Goal: Task Accomplishment & Management: Manage account settings

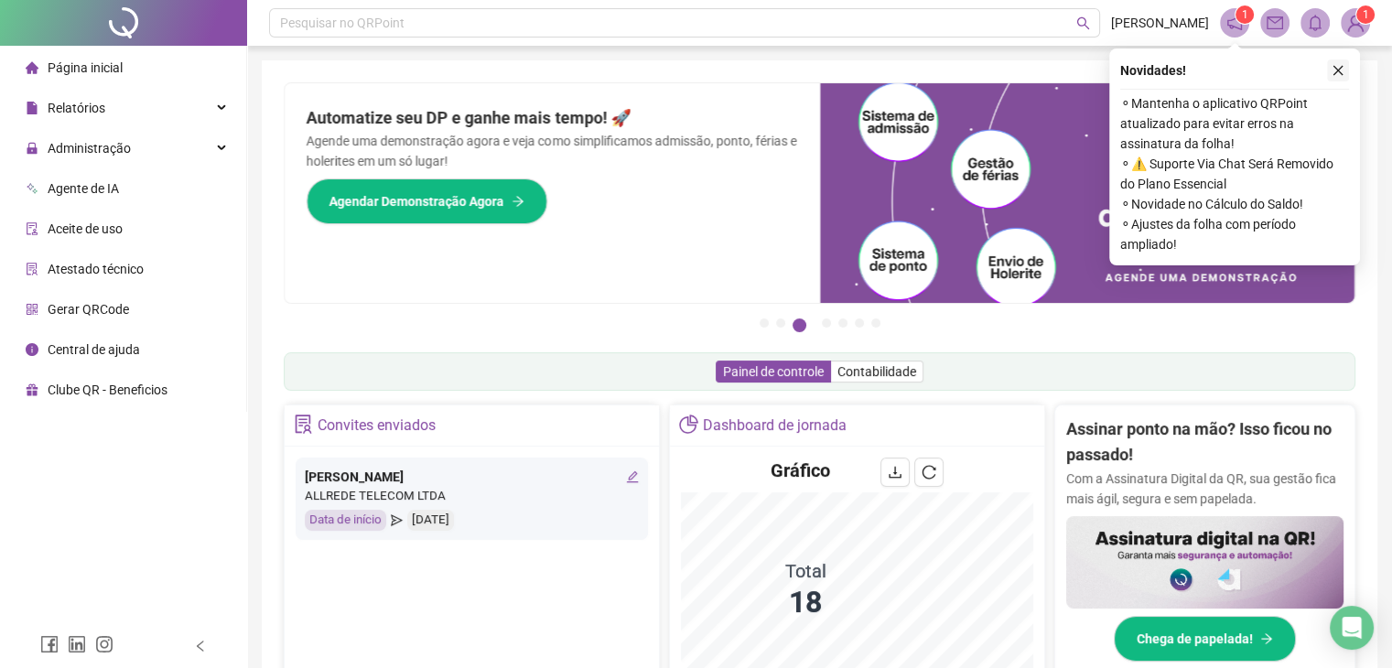
click at [1341, 64] on icon "close" at bounding box center [1338, 70] width 13 height 13
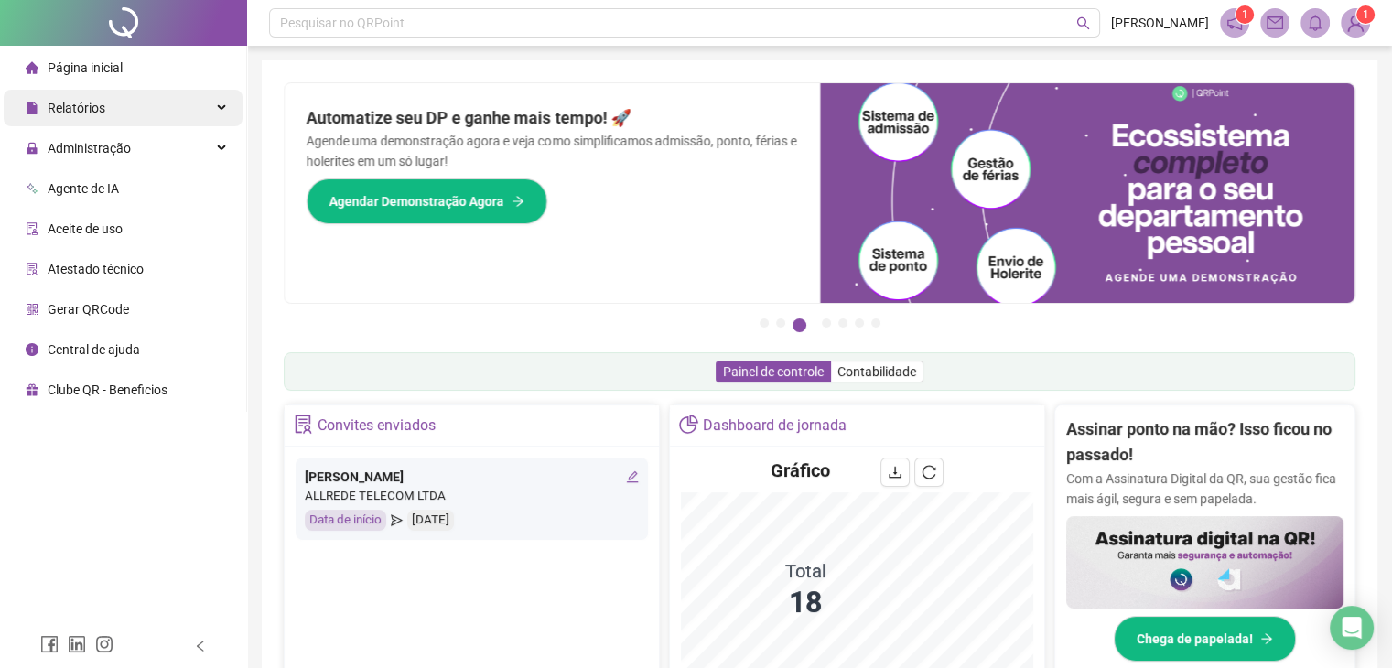
click at [145, 96] on div "Relatórios" at bounding box center [123, 108] width 239 height 37
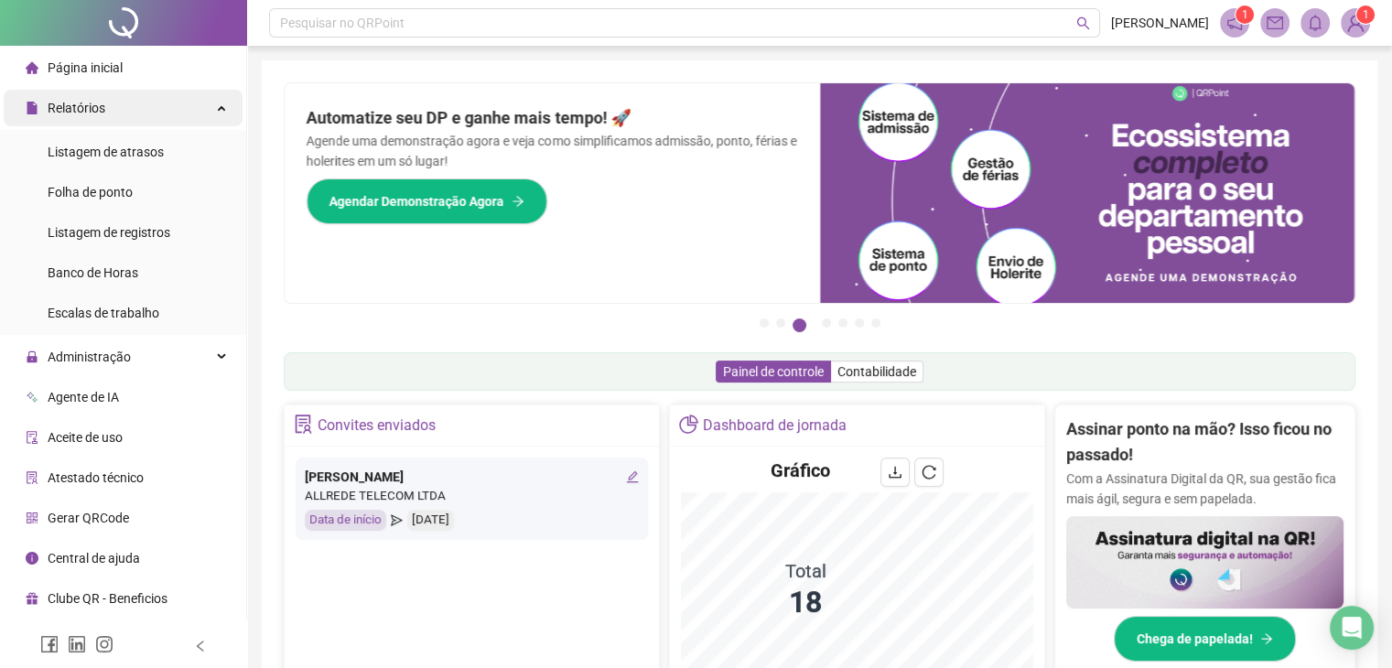
click at [146, 97] on div "Relatórios" at bounding box center [123, 108] width 239 height 37
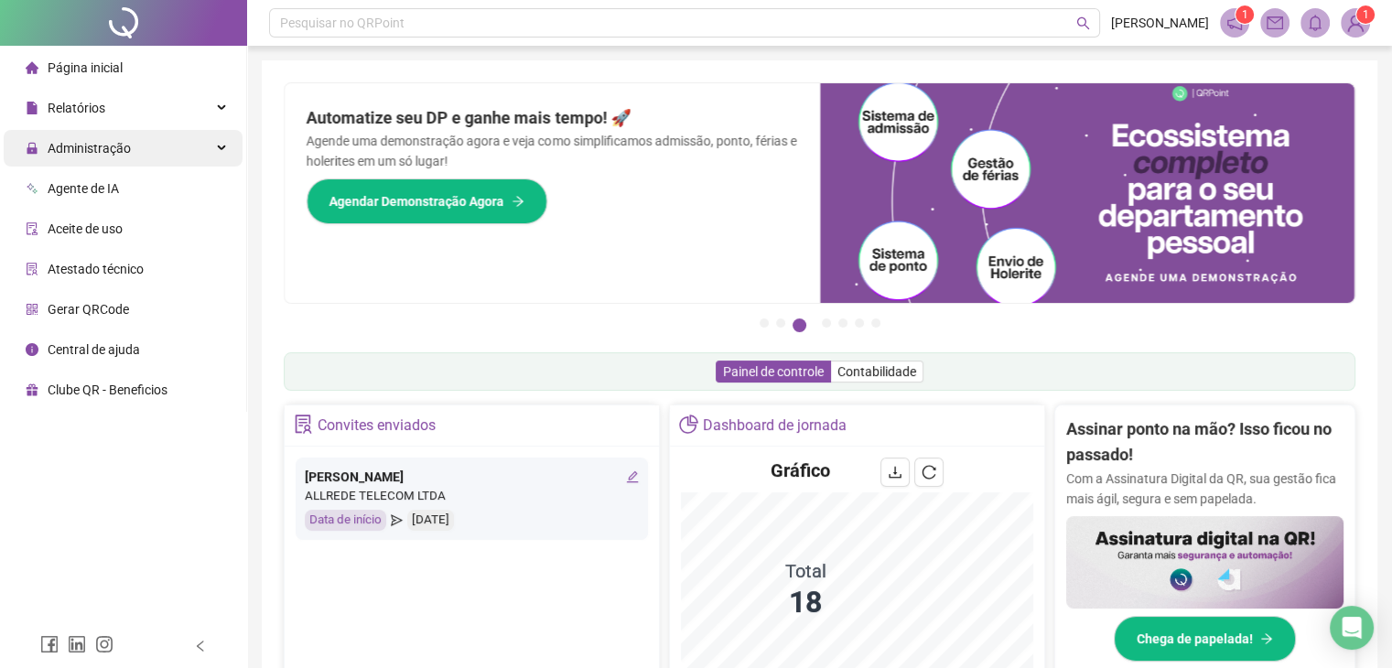
click at [143, 155] on div "Administração" at bounding box center [123, 148] width 239 height 37
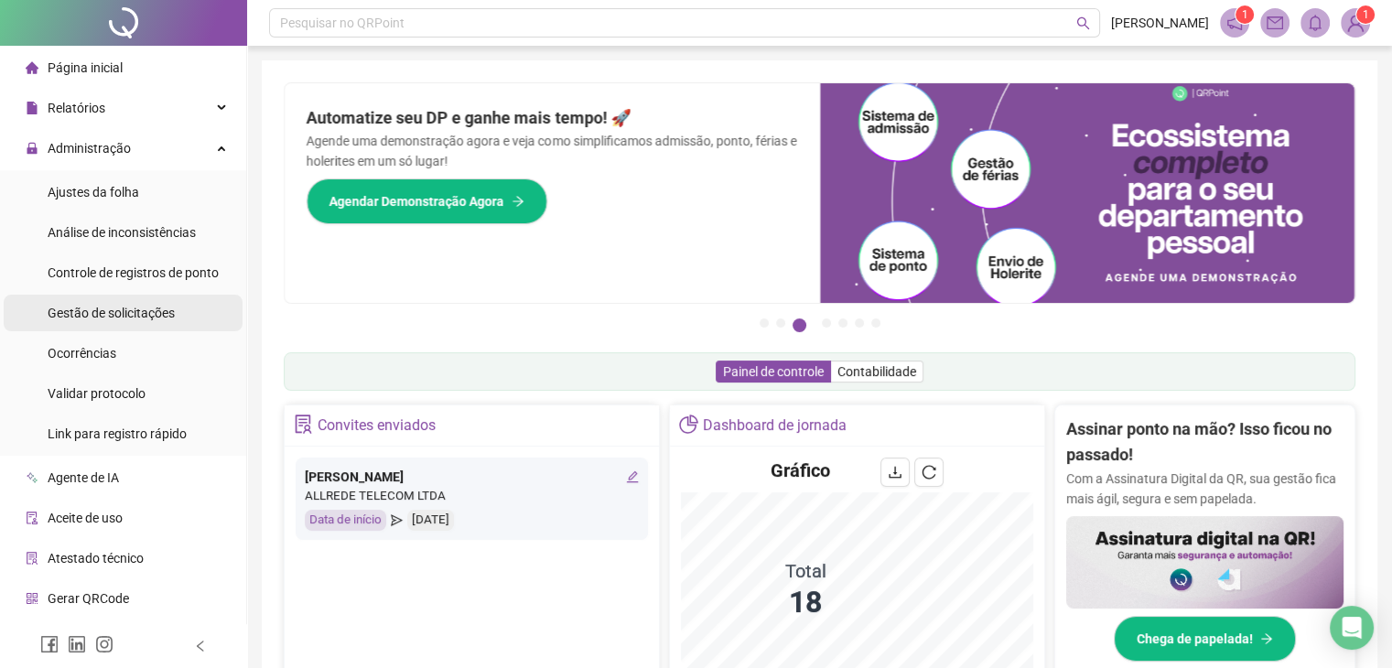
click at [131, 318] on span "Gestão de solicitações" at bounding box center [111, 313] width 127 height 15
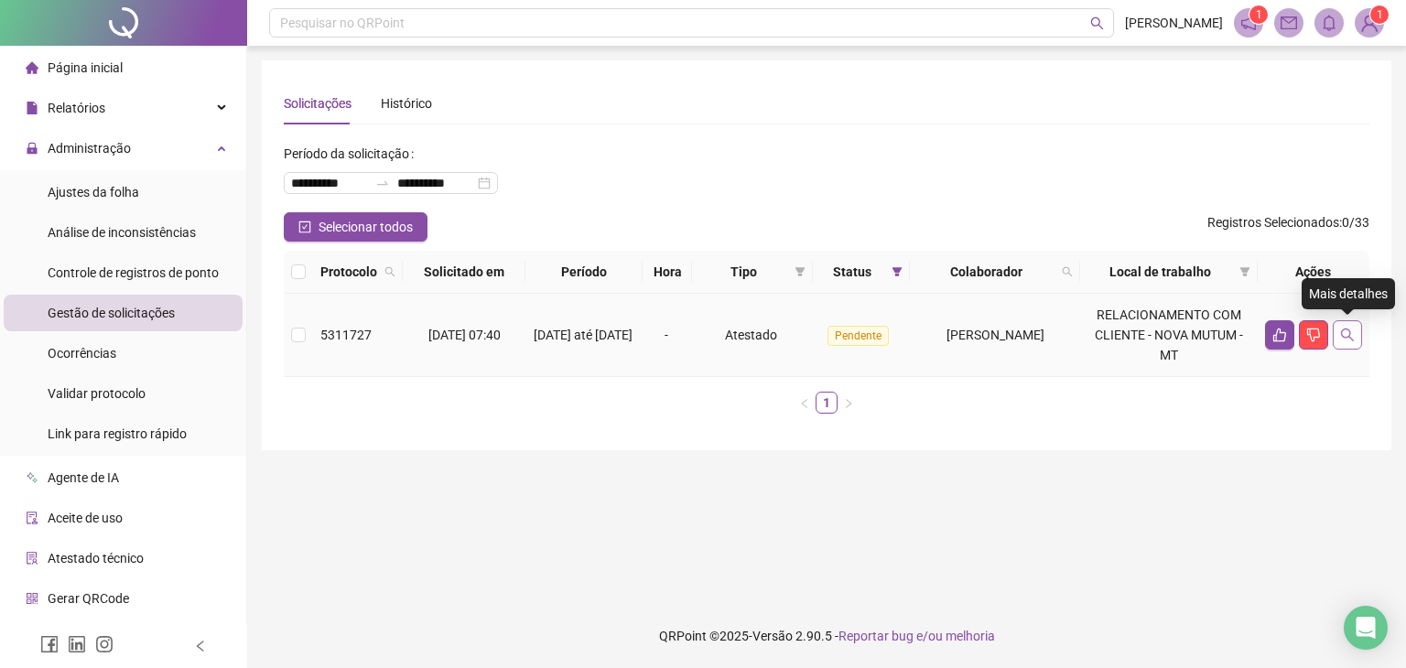
click at [1348, 336] on icon "search" at bounding box center [1347, 335] width 13 height 13
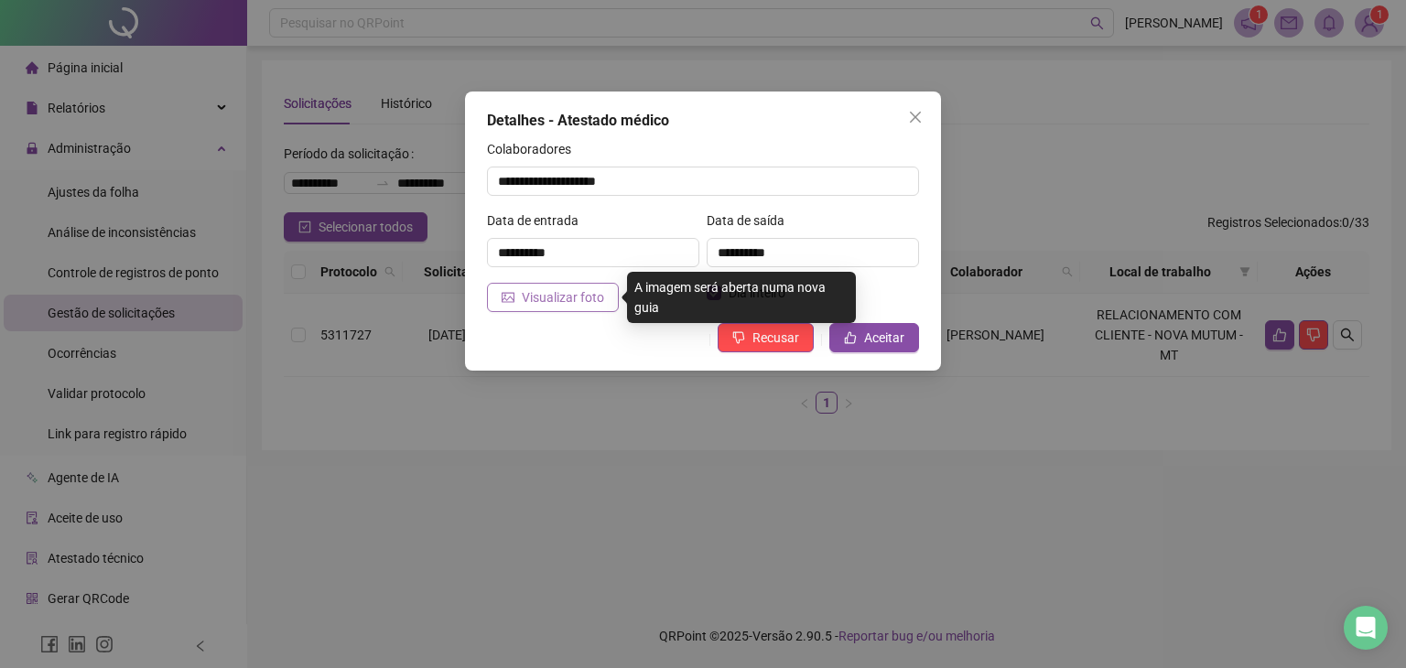
click at [562, 297] on span "Visualizar foto" at bounding box center [563, 297] width 82 height 20
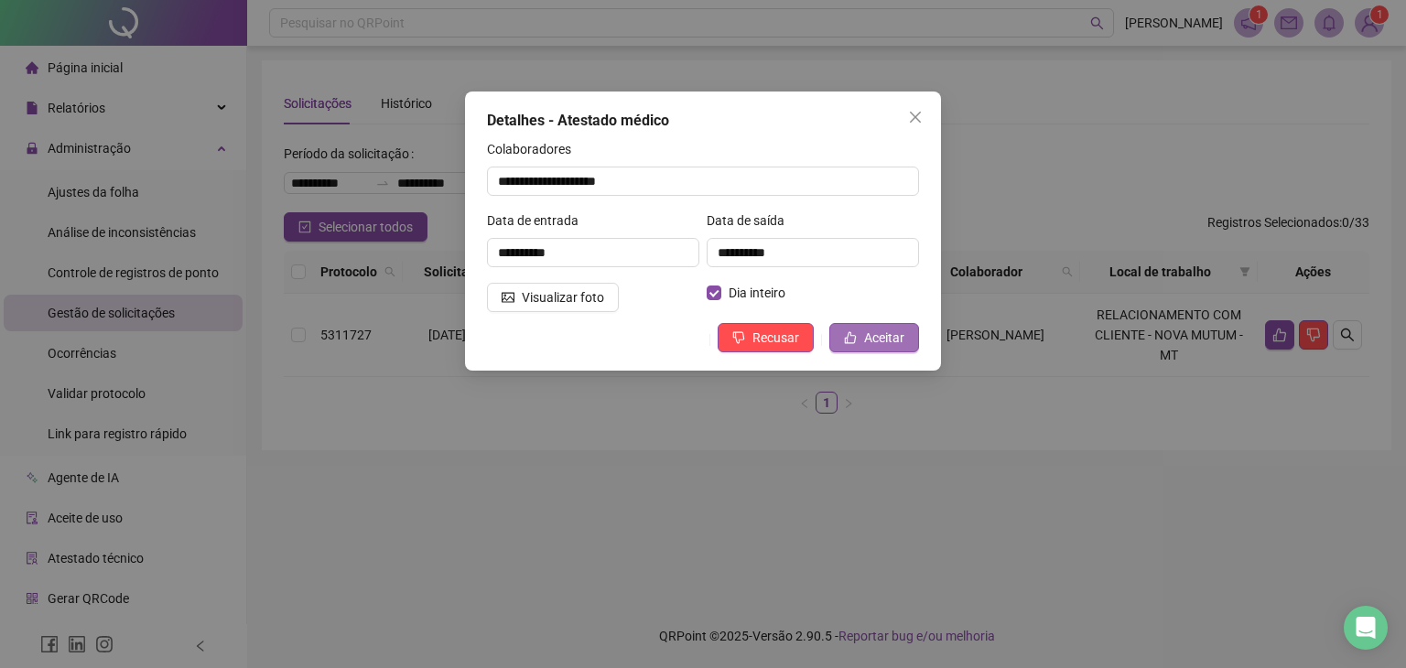
click at [875, 340] on span "Aceitar" at bounding box center [884, 338] width 40 height 20
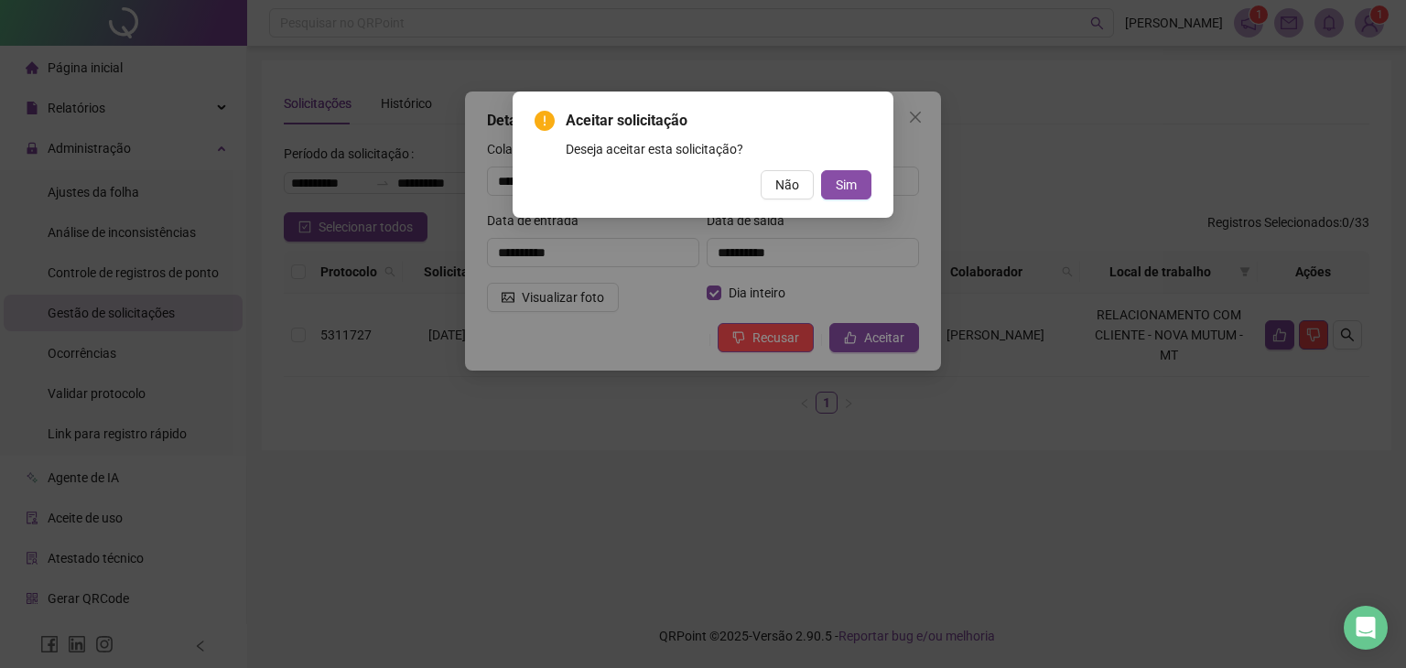
click at [634, 422] on div "Aceitar solicitação Deseja aceitar esta solicitação? Não Sim" at bounding box center [703, 334] width 1406 height 668
click at [855, 183] on span "Sim" at bounding box center [846, 185] width 21 height 20
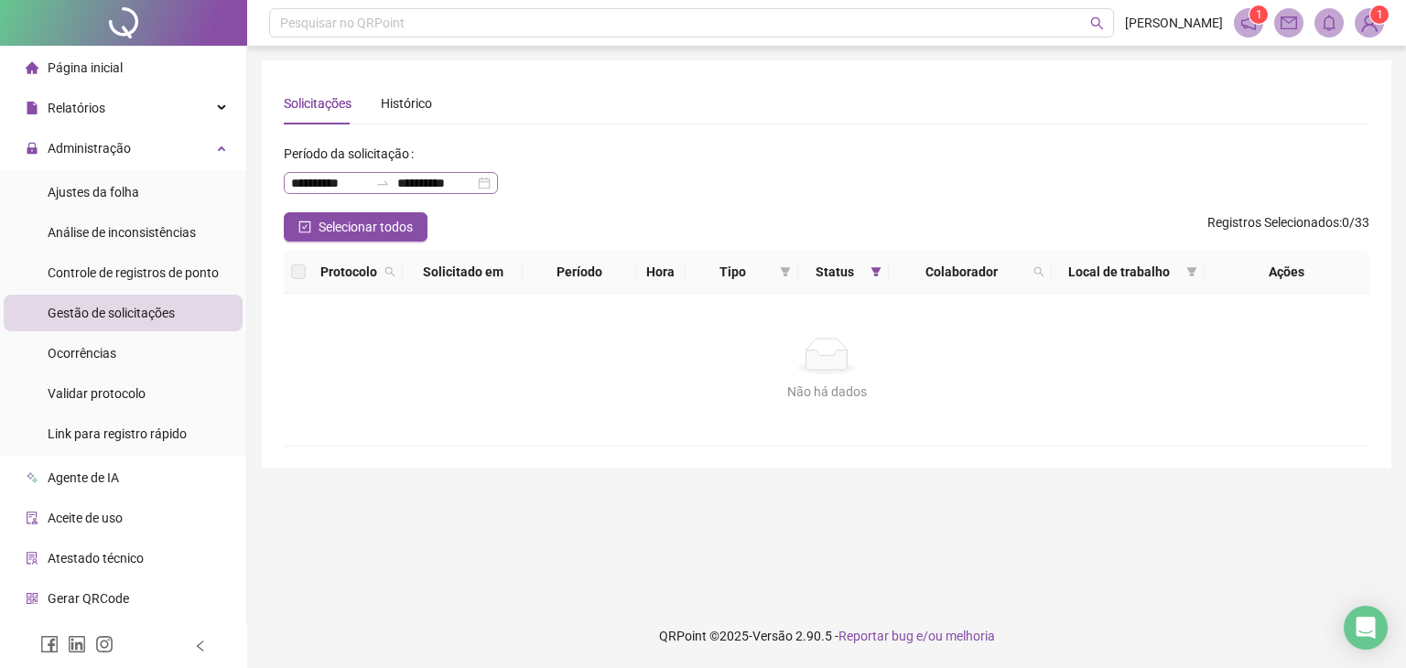
click at [498, 180] on div "**********" at bounding box center [391, 183] width 214 height 22
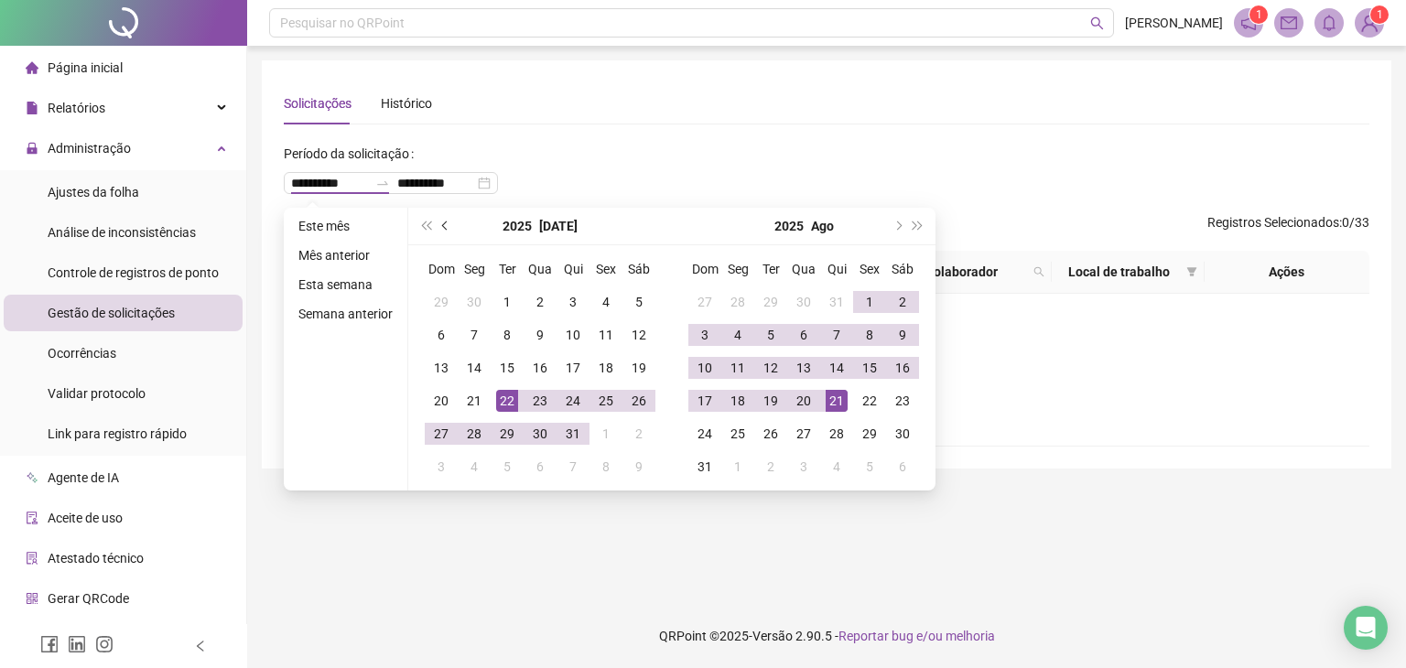
click at [447, 223] on span "prev-year" at bounding box center [446, 225] width 9 height 9
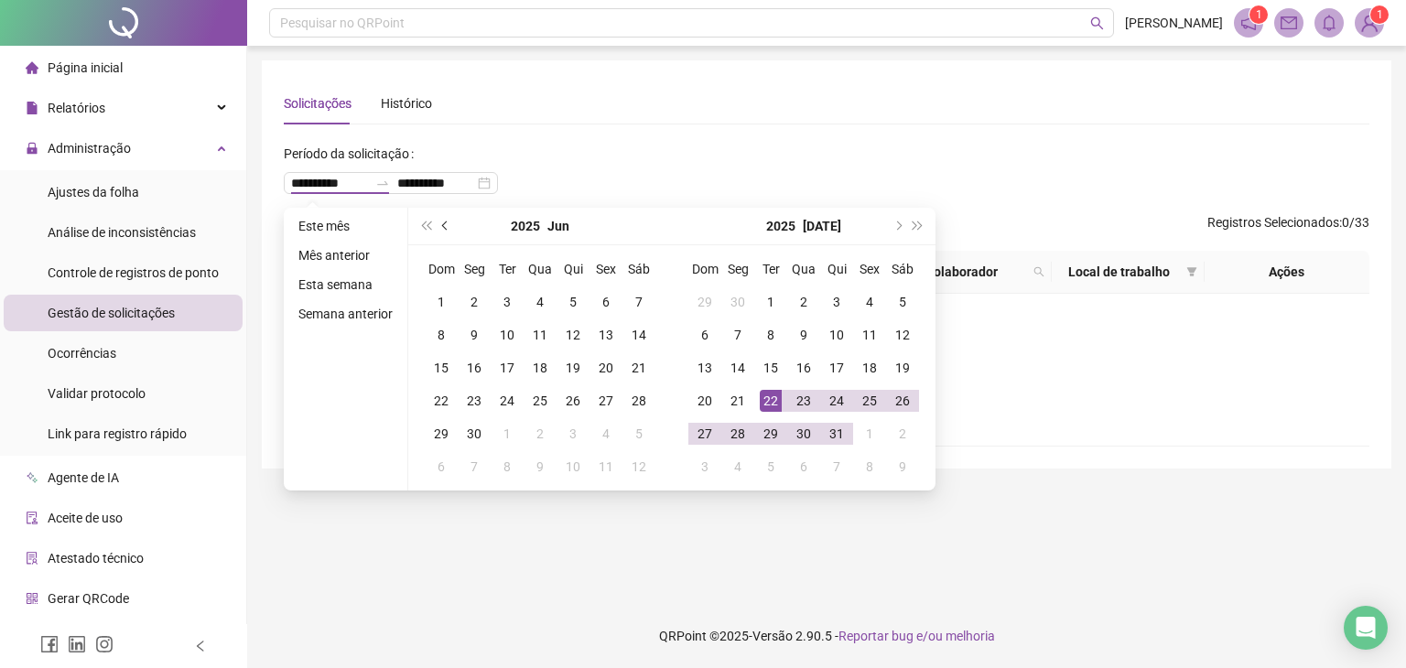
click at [447, 223] on span "prev-year" at bounding box center [446, 225] width 9 height 9
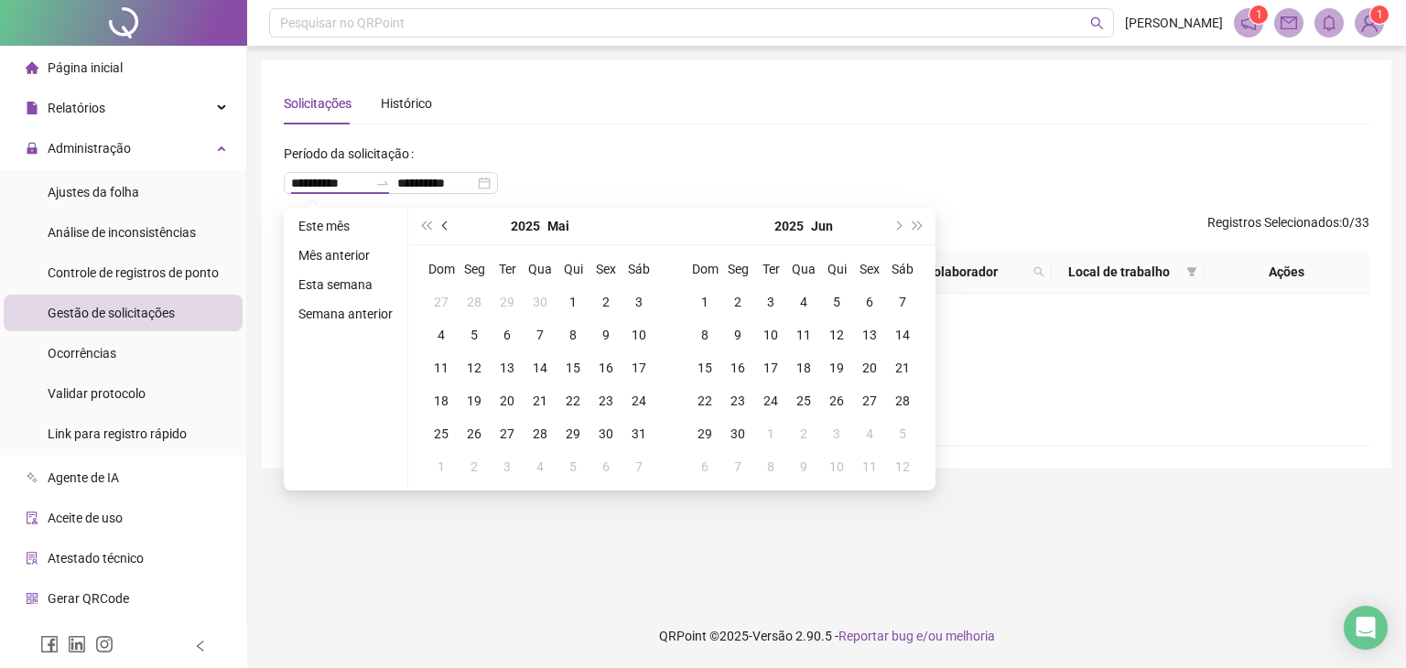
click at [447, 223] on span "prev-year" at bounding box center [446, 225] width 9 height 9
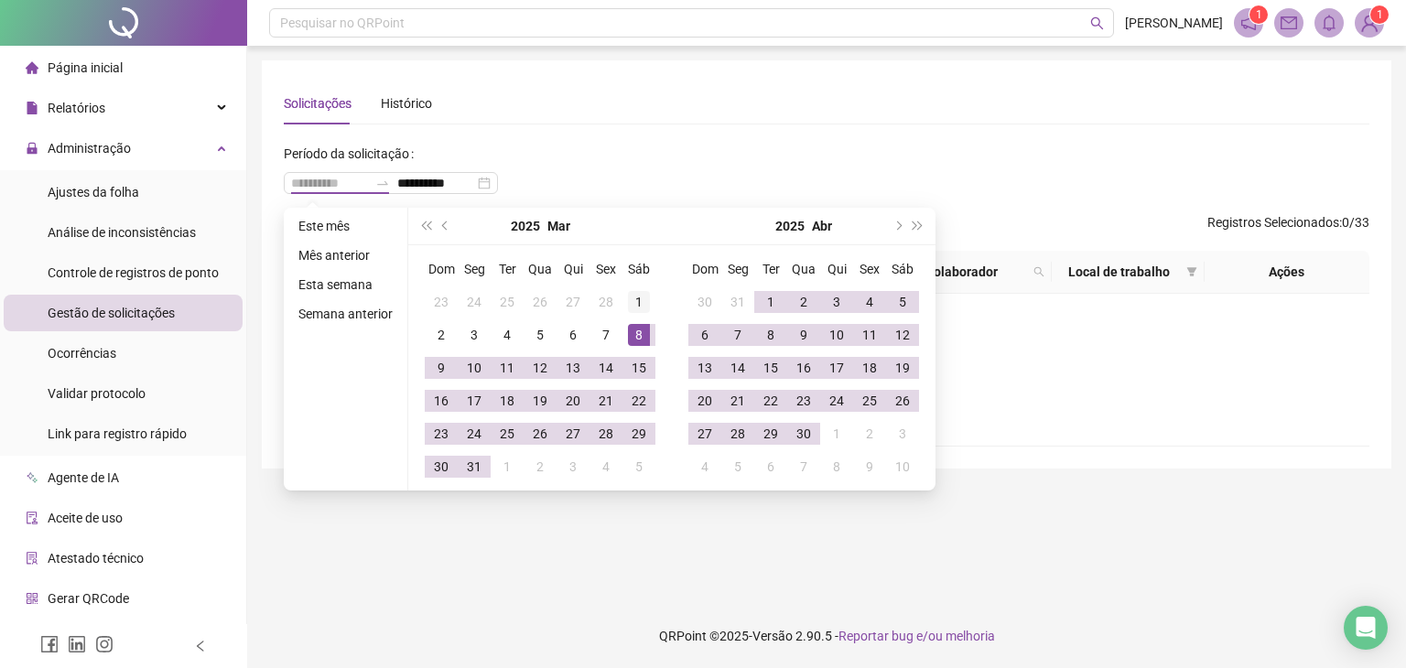
type input "**********"
click at [632, 297] on div "1" at bounding box center [639, 302] width 22 height 22
click at [891, 230] on button "next-year" at bounding box center [897, 226] width 20 height 37
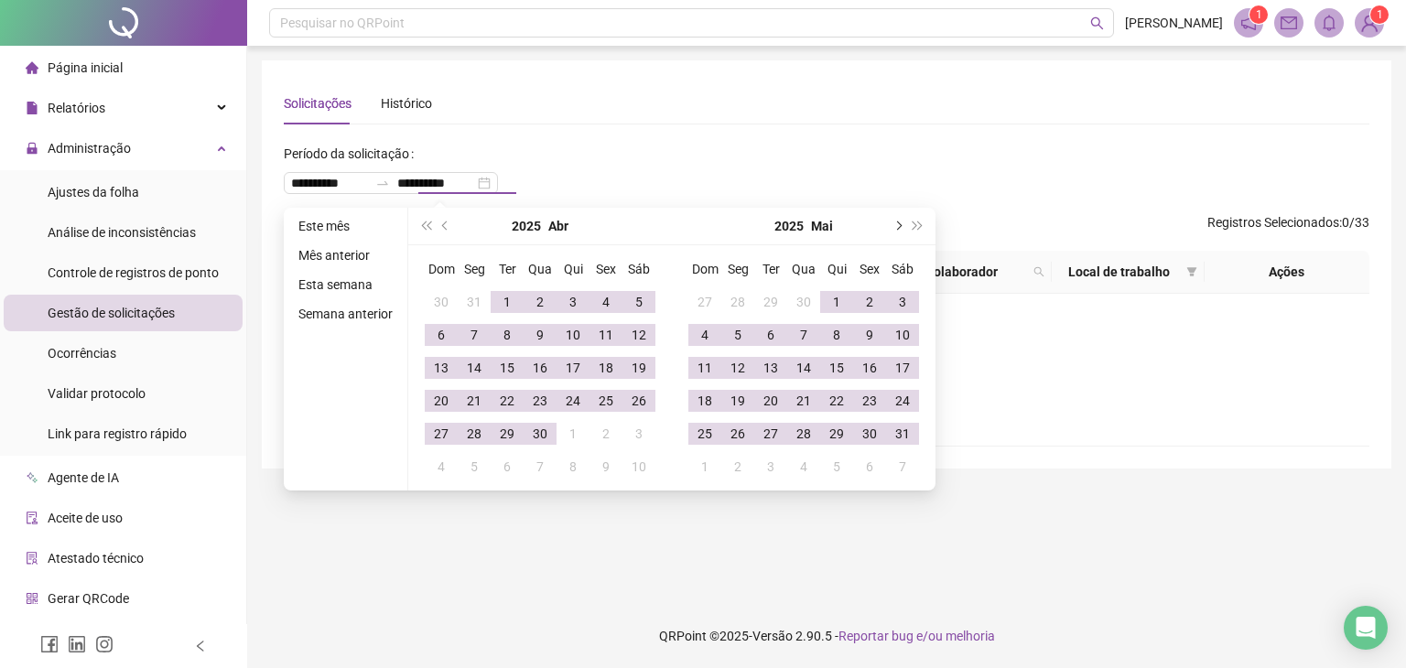
click at [891, 230] on button "next-year" at bounding box center [897, 226] width 20 height 37
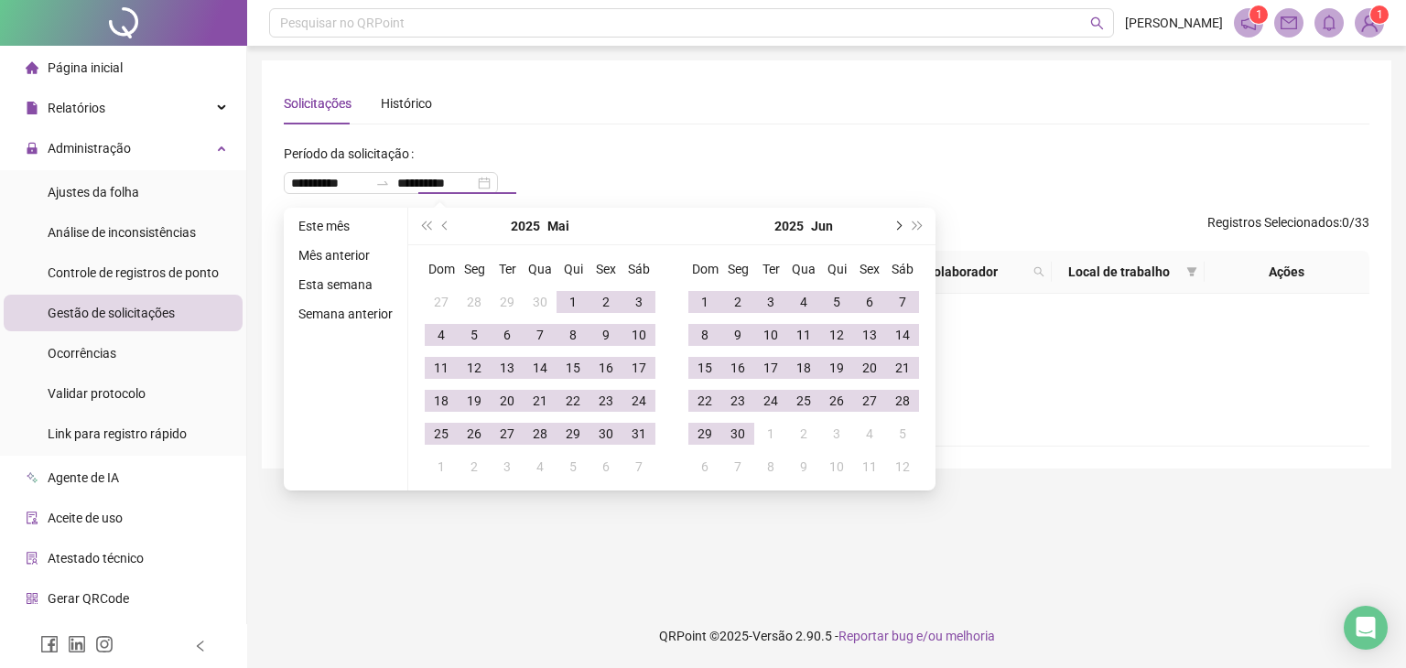
click at [891, 230] on button "next-year" at bounding box center [897, 226] width 20 height 37
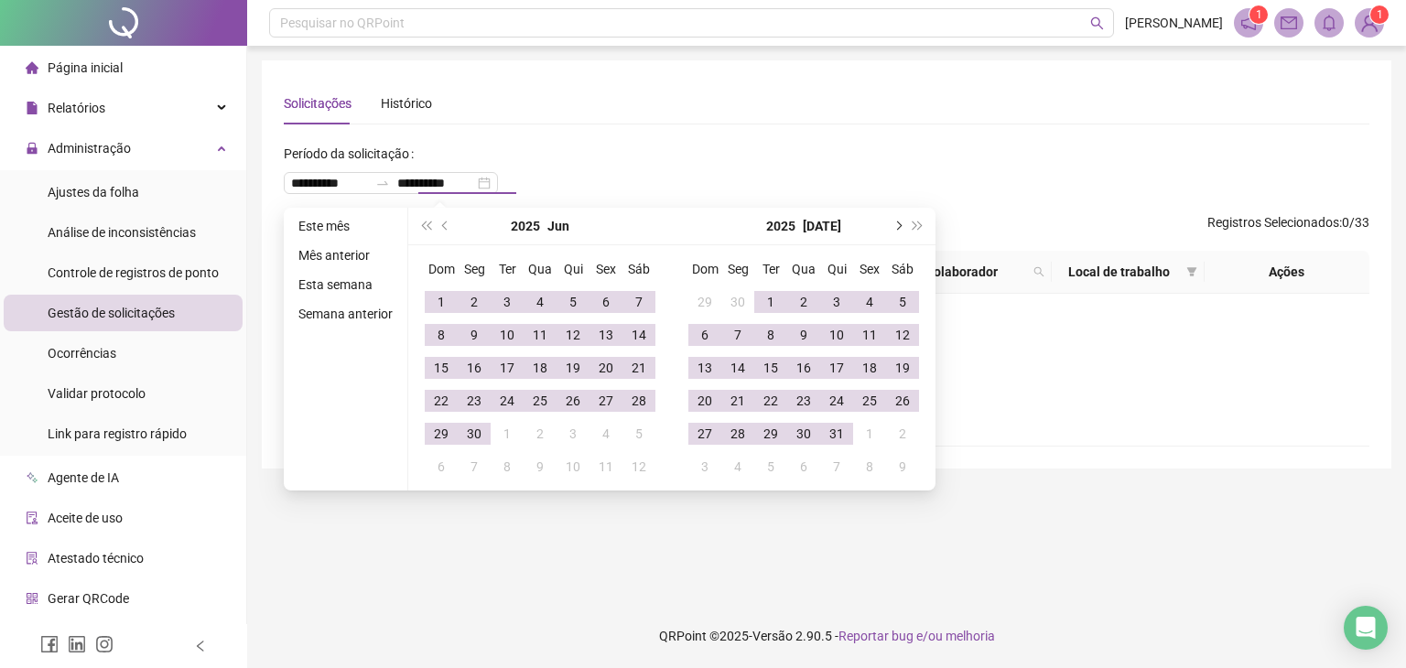
click at [891, 230] on button "next-year" at bounding box center [897, 226] width 20 height 37
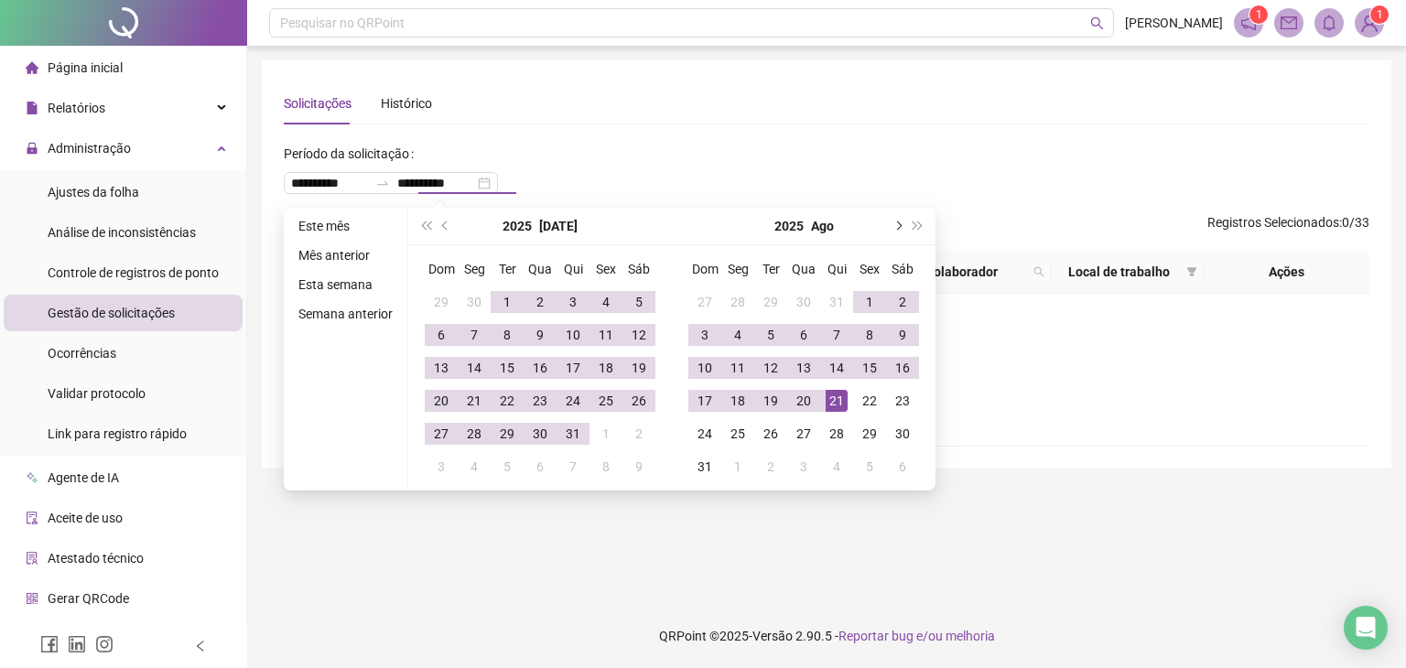
click at [891, 230] on button "next-year" at bounding box center [897, 226] width 20 height 37
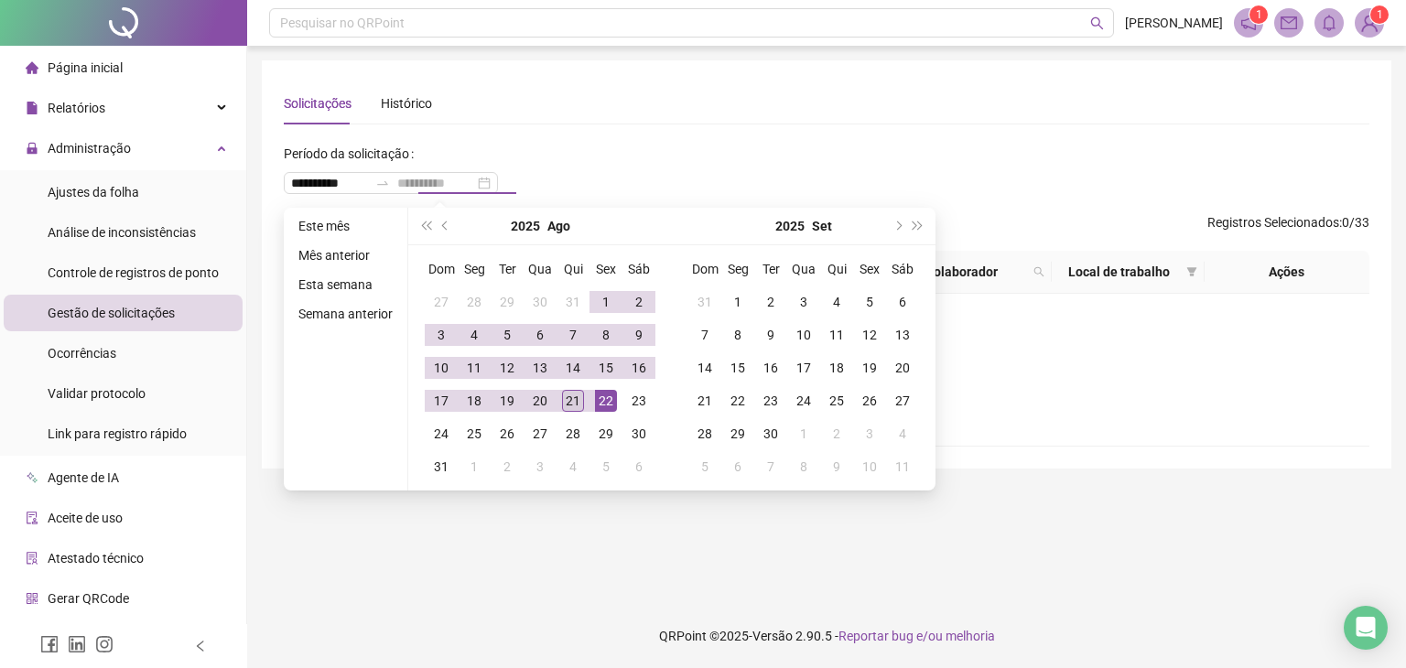
type input "**********"
click at [575, 401] on div "21" at bounding box center [573, 401] width 22 height 22
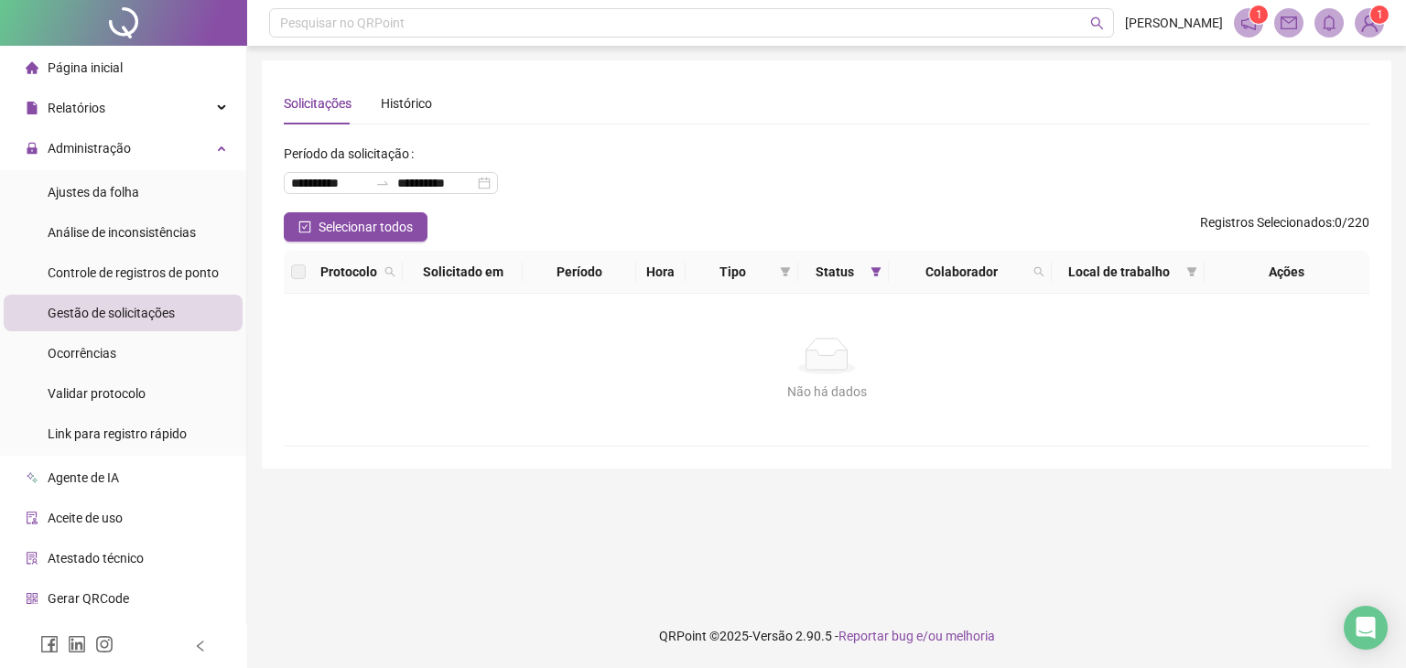
click at [671, 363] on div "Não há dados" at bounding box center [826, 356] width 1041 height 37
click at [1290, 220] on span "Registros Selecionados" at bounding box center [1266, 222] width 132 height 15
click at [710, 151] on div "**********" at bounding box center [826, 175] width 1085 height 73
